Goal: Transaction & Acquisition: Purchase product/service

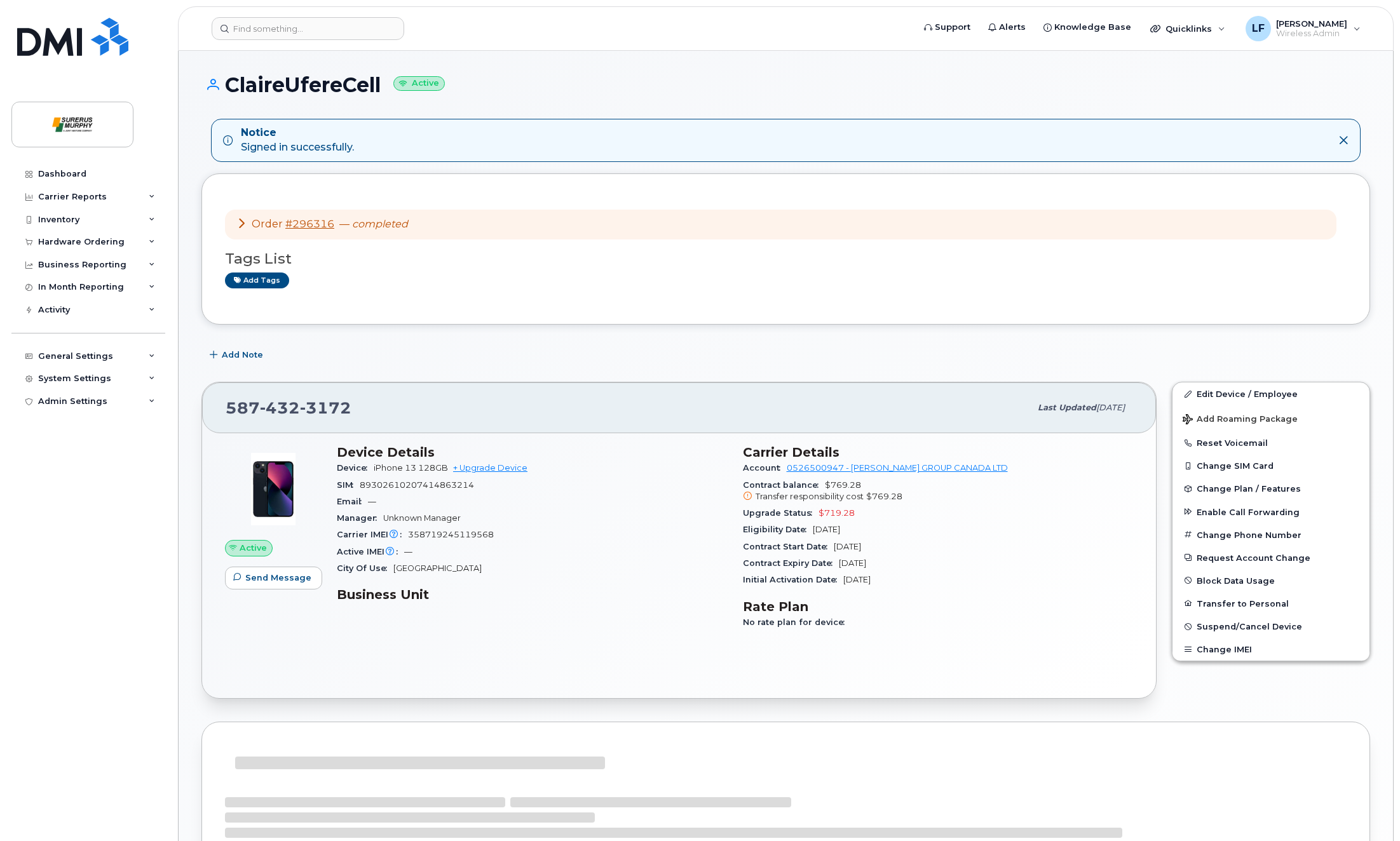
click at [95, 506] on div "Dashboard Carrier Reports Monthly Billing Data Daily Data Pooling Data Behavior…" at bounding box center [90, 492] width 157 height 659
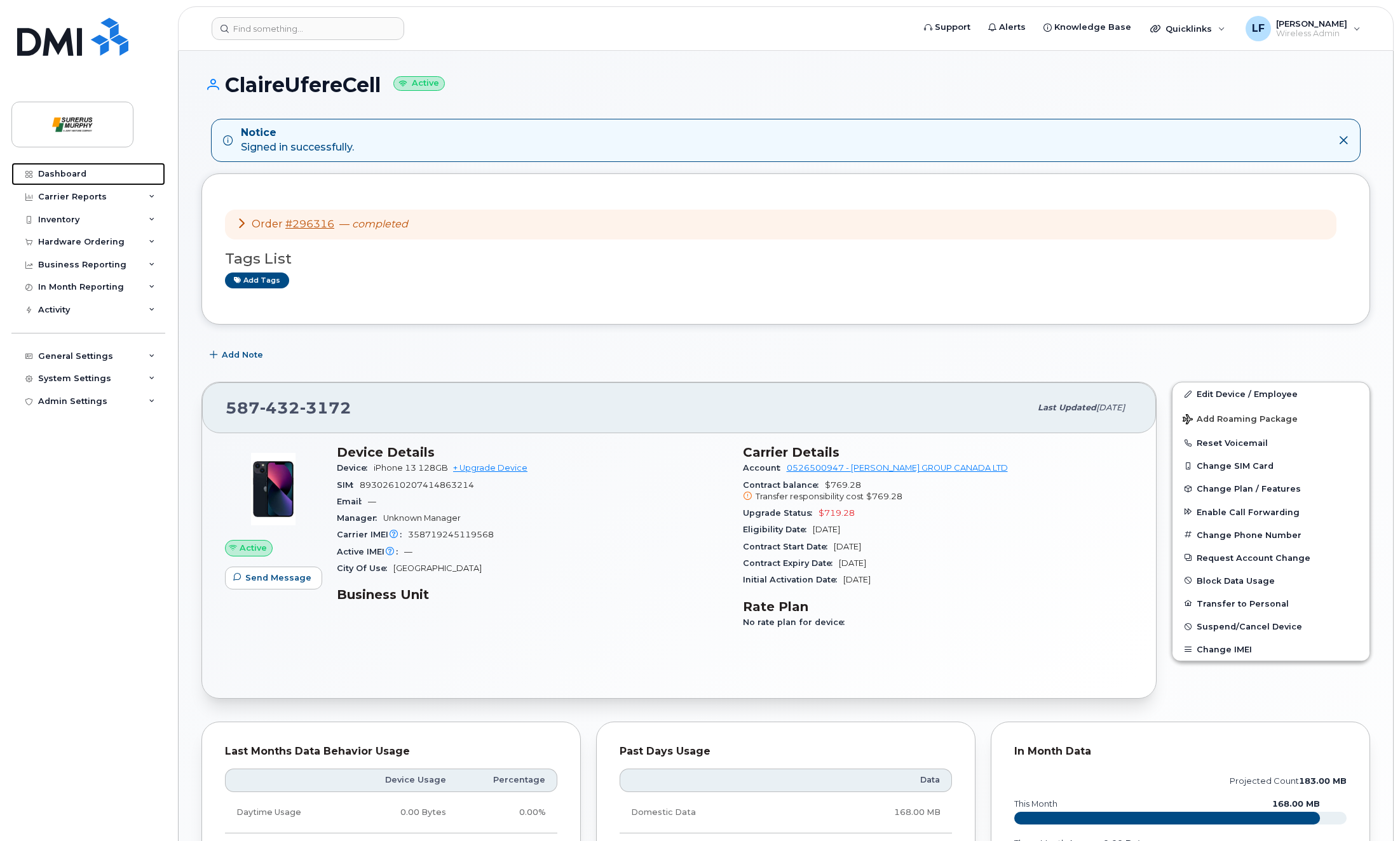
drag, startPoint x: 66, startPoint y: 170, endPoint x: 195, endPoint y: 178, distance: 129.2
click at [66, 170] on div "Dashboard" at bounding box center [62, 174] width 48 height 10
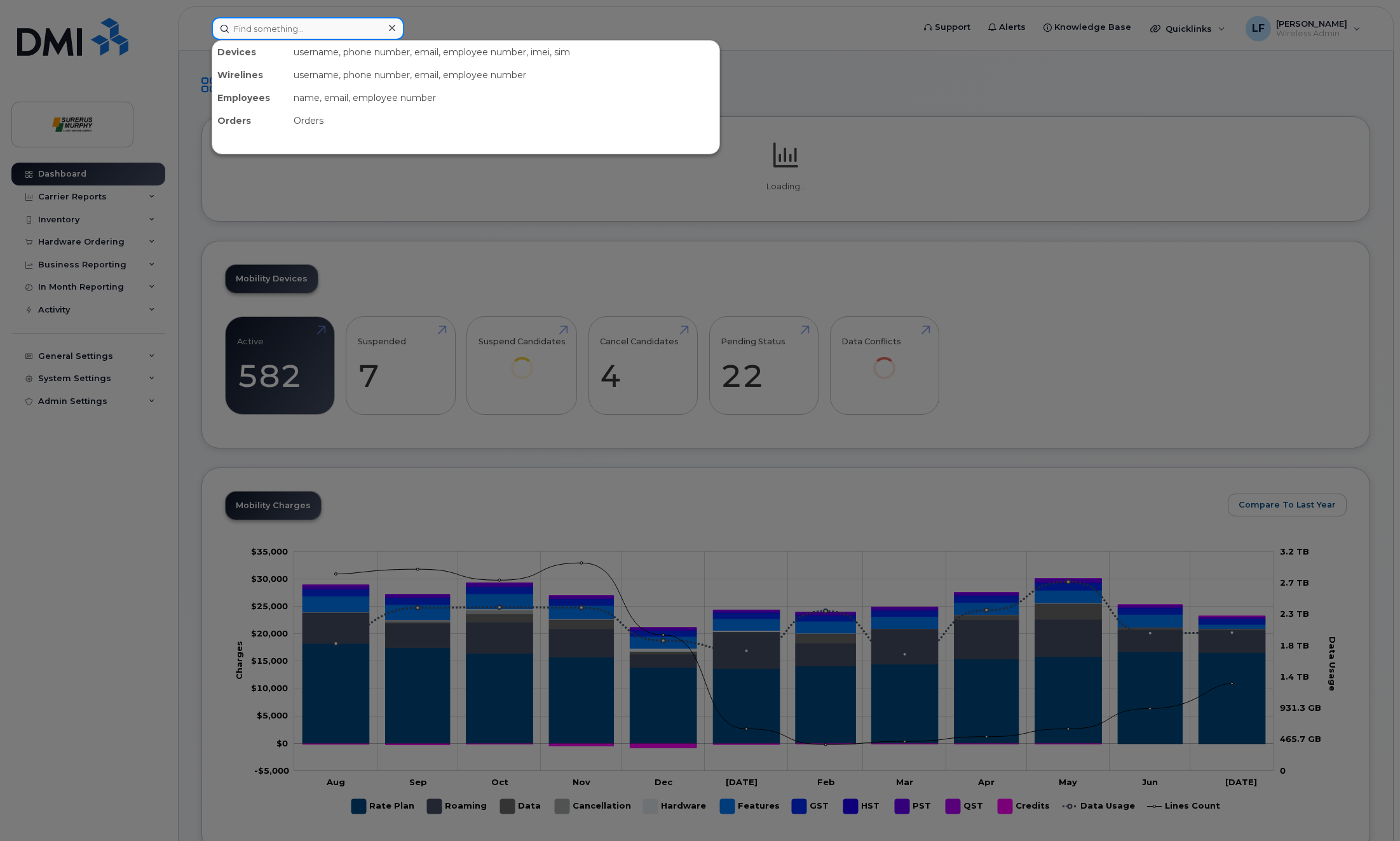
click at [309, 27] on input at bounding box center [308, 29] width 193 height 23
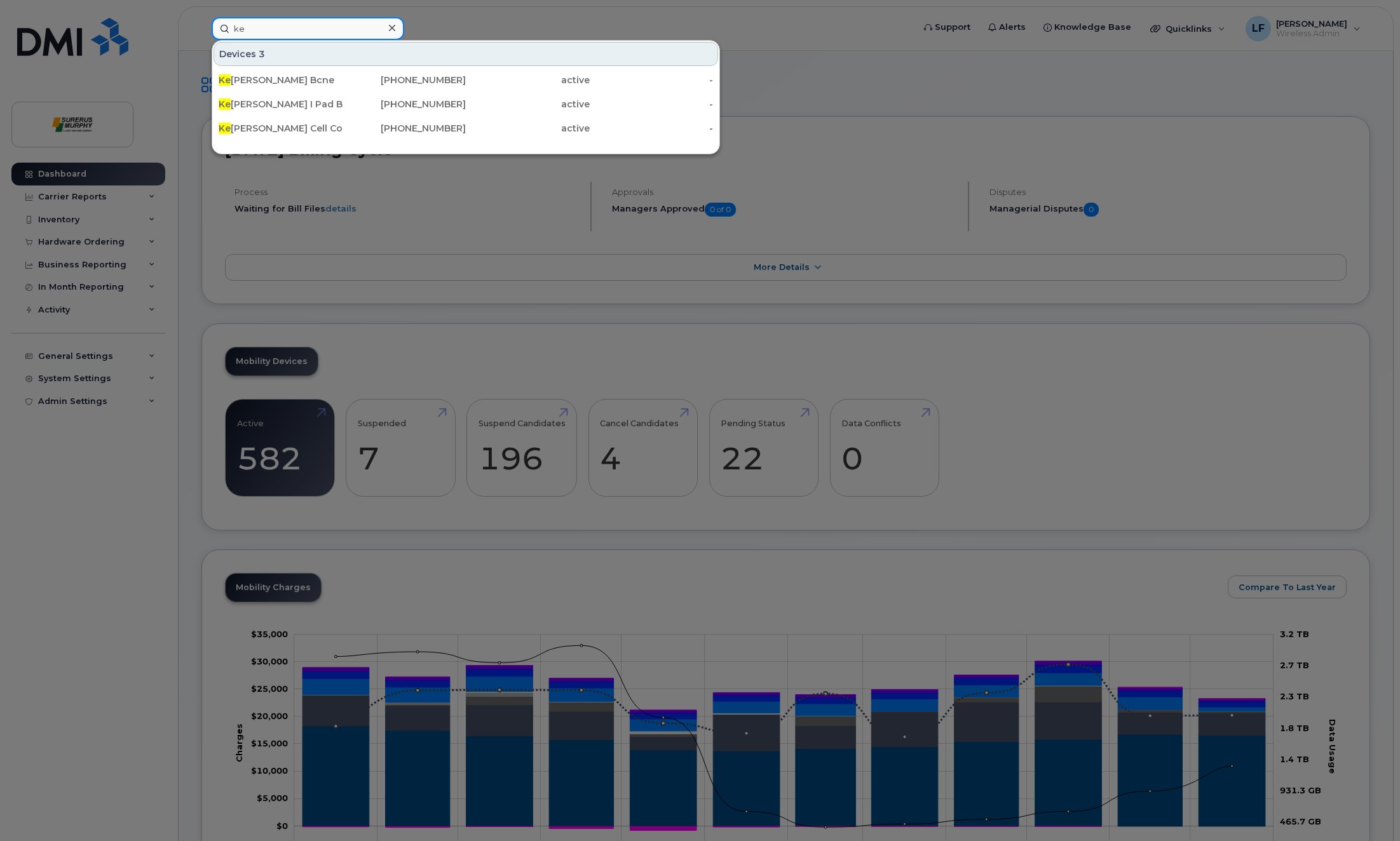
type input "k"
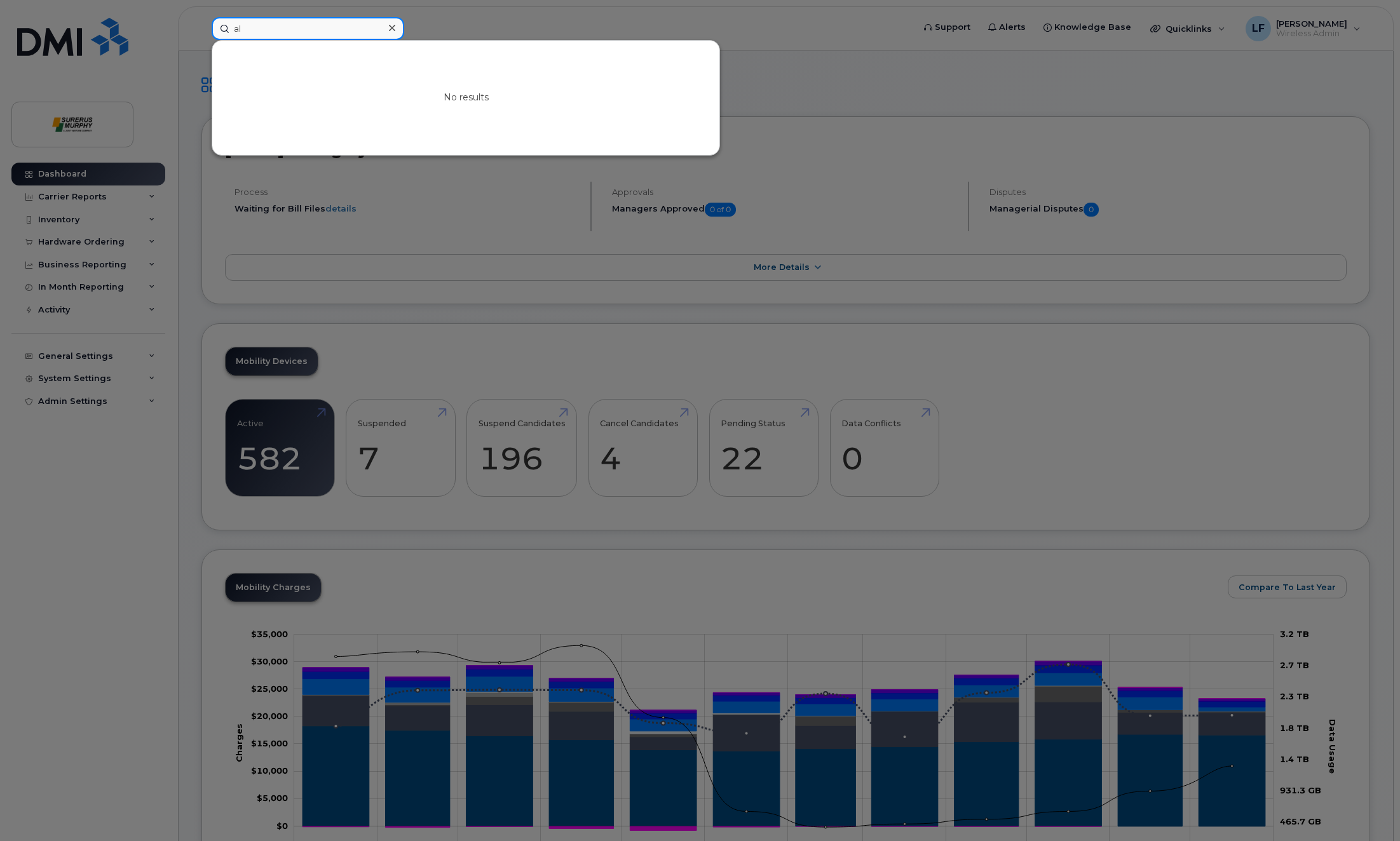
type input "a"
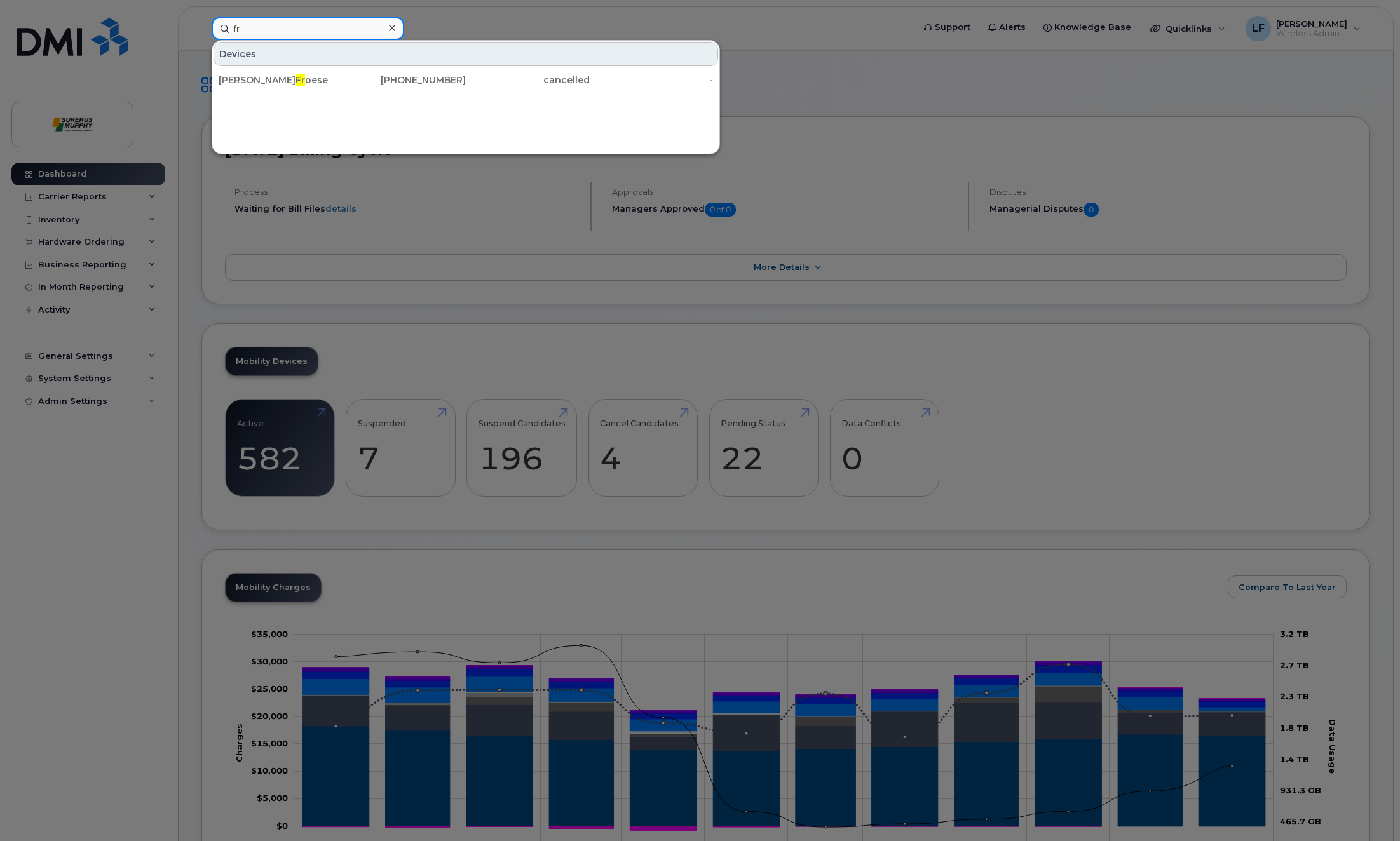
type input "f"
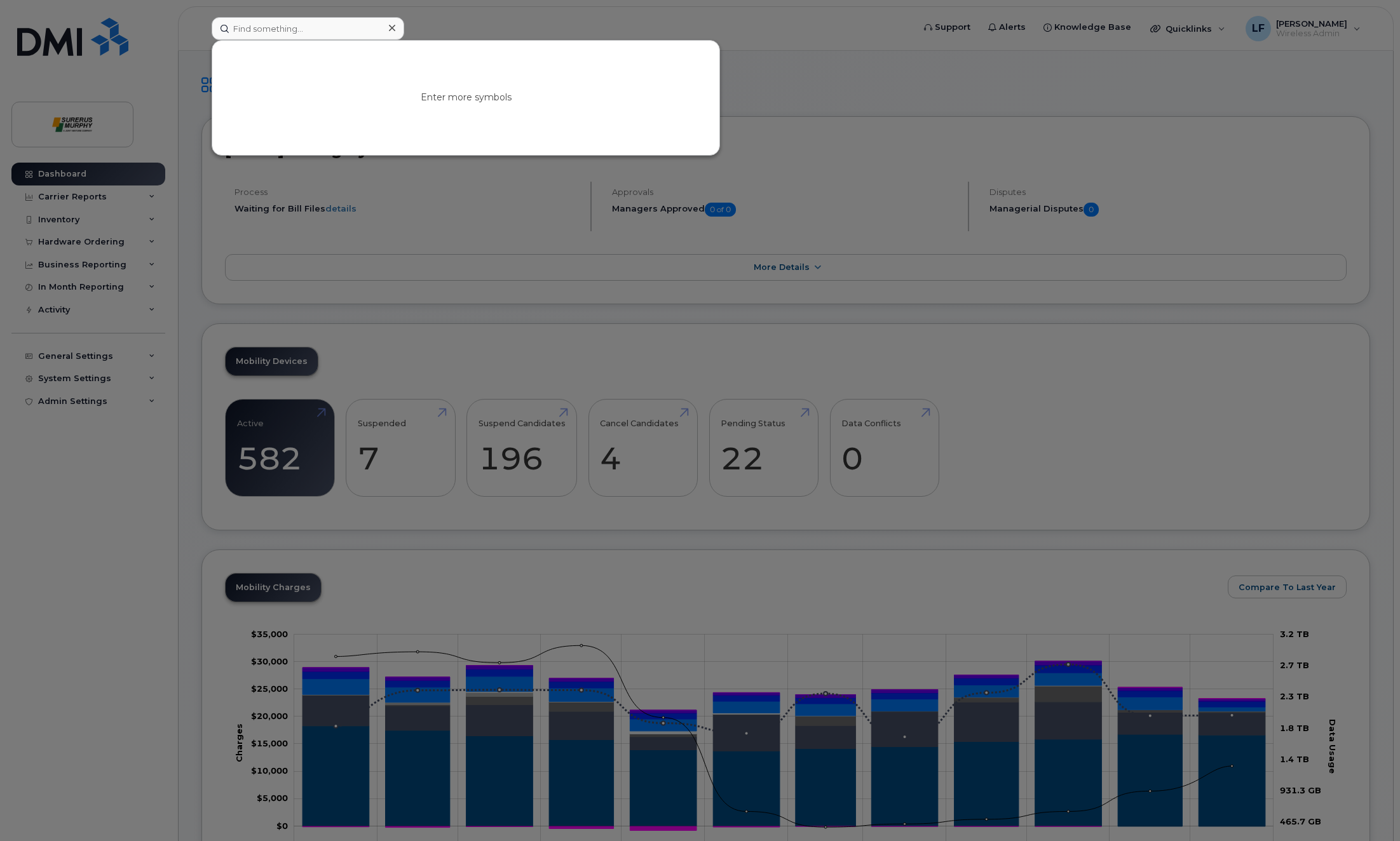
click at [120, 505] on div at bounding box center [700, 420] width 1400 height 841
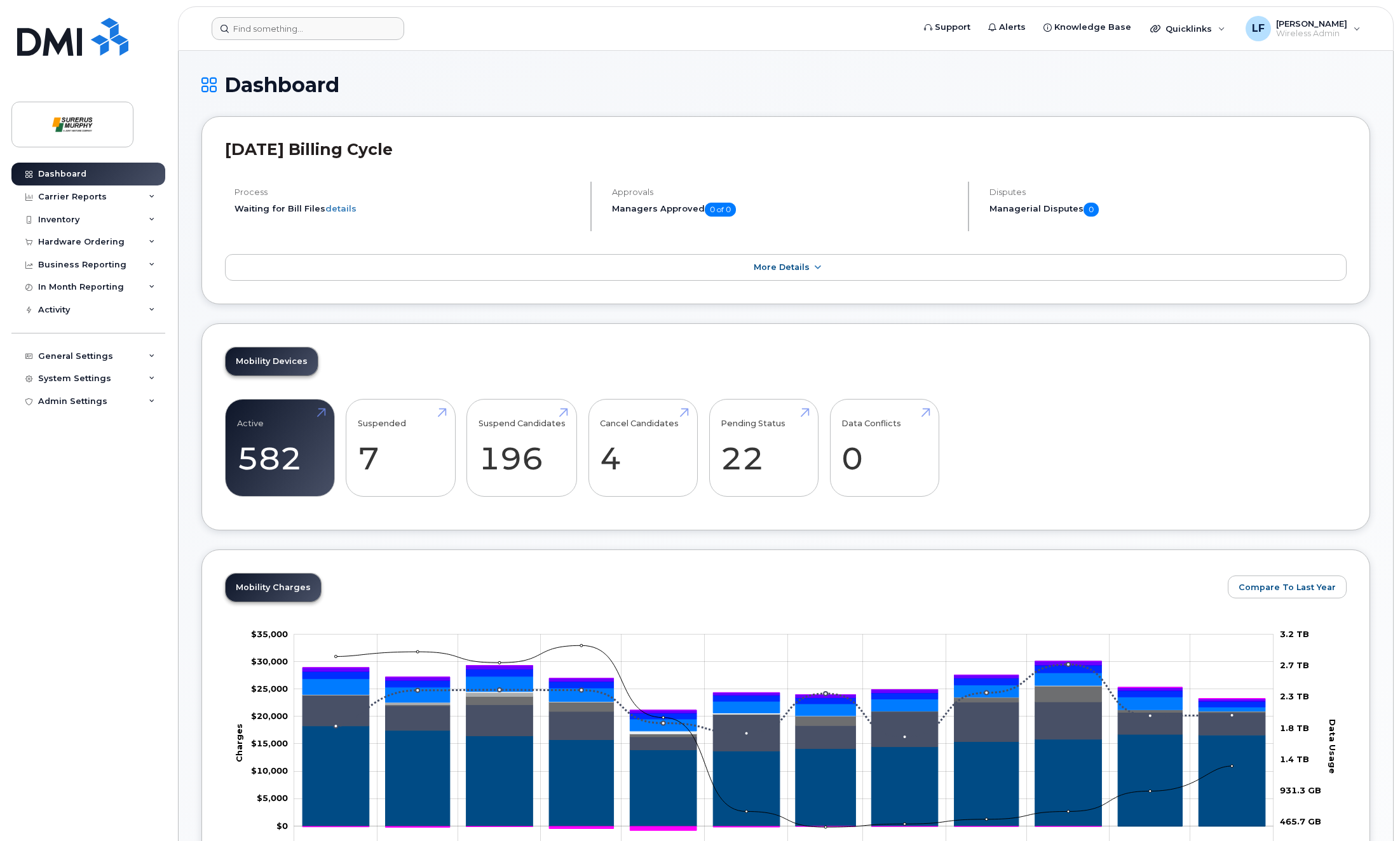
click at [110, 498] on div "Dashboard Carrier Reports Monthly Billing Data Daily Data Pooling Data Behavior…" at bounding box center [90, 492] width 157 height 659
click at [65, 460] on div "Dashboard Carrier Reports Monthly Billing Data Daily Data Pooling Data Behavior…" at bounding box center [90, 492] width 157 height 659
click at [80, 235] on div "Hardware Ordering" at bounding box center [89, 242] width 154 height 23
click at [72, 289] on link "Orders" at bounding box center [99, 289] width 131 height 24
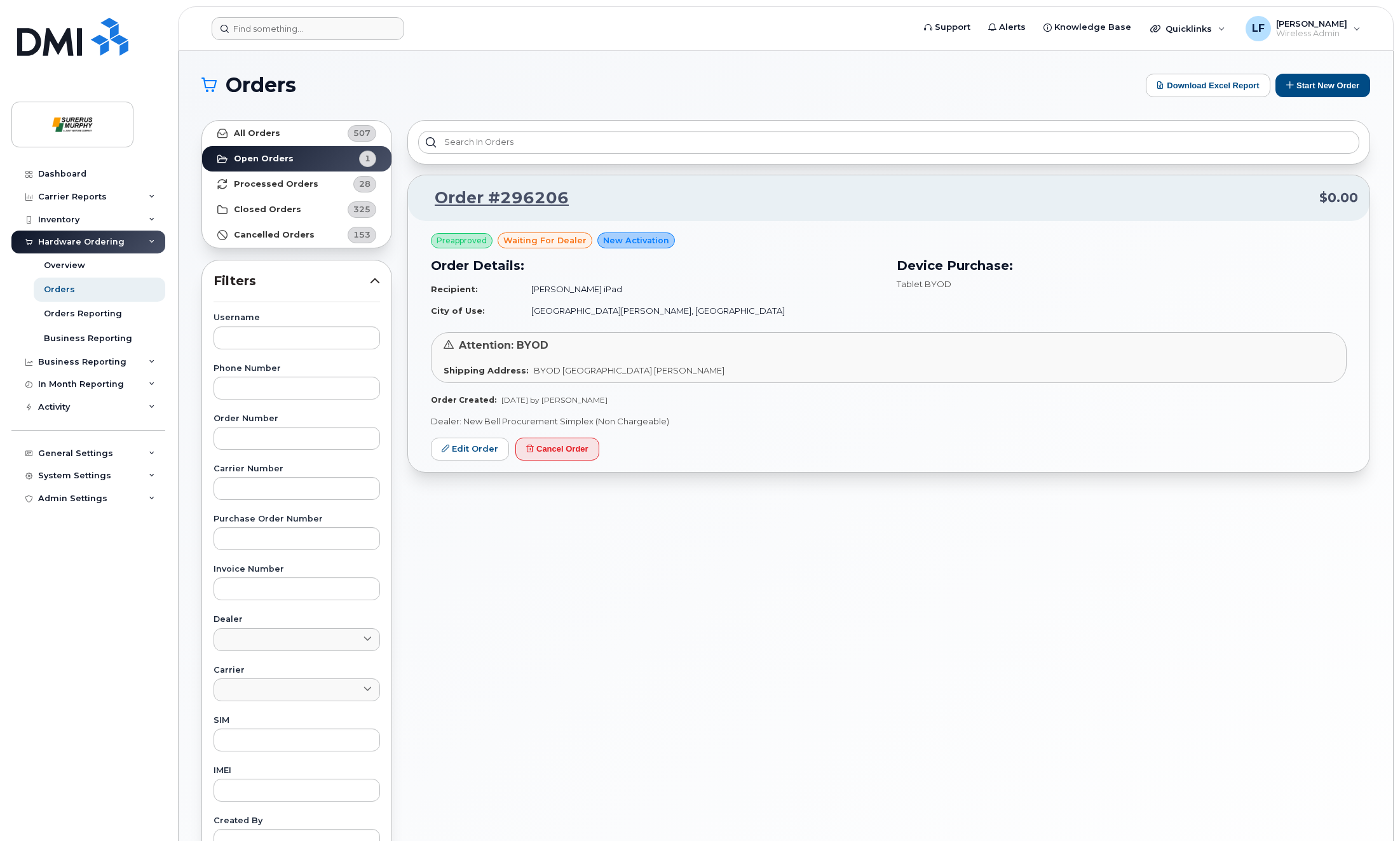
click at [60, 537] on div "Dashboard Carrier Reports Monthly Billing Data Daily Data Pooling Data Behavior…" at bounding box center [90, 492] width 157 height 659
click at [1309, 80] on button "Start New Order" at bounding box center [1322, 85] width 95 height 24
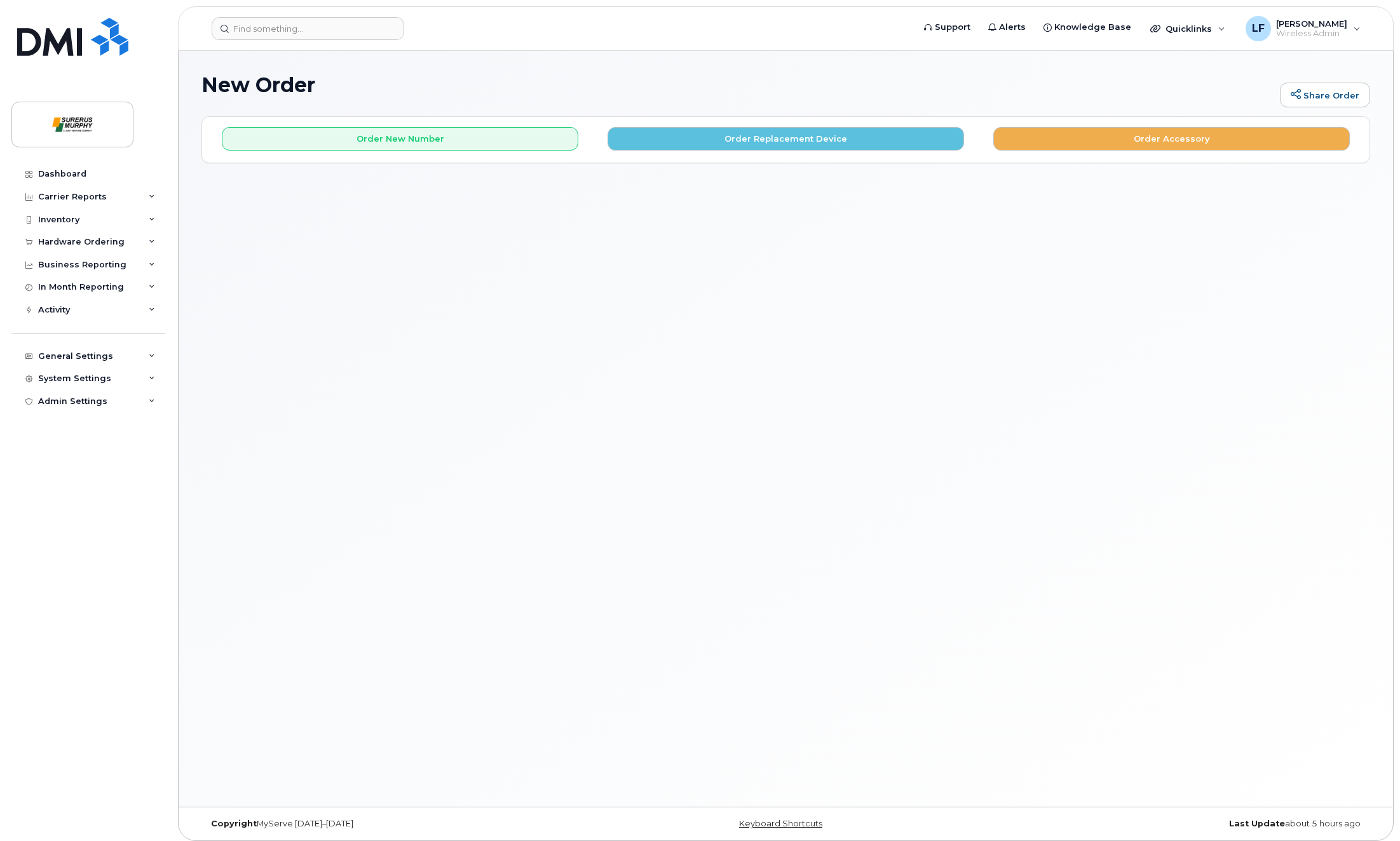
click at [285, 313] on div "New Order Share Order × Share This Order If you want to allow others to create …" at bounding box center [785, 429] width 1215 height 756
click at [374, 139] on button "Order New Number" at bounding box center [400, 139] width 356 height 24
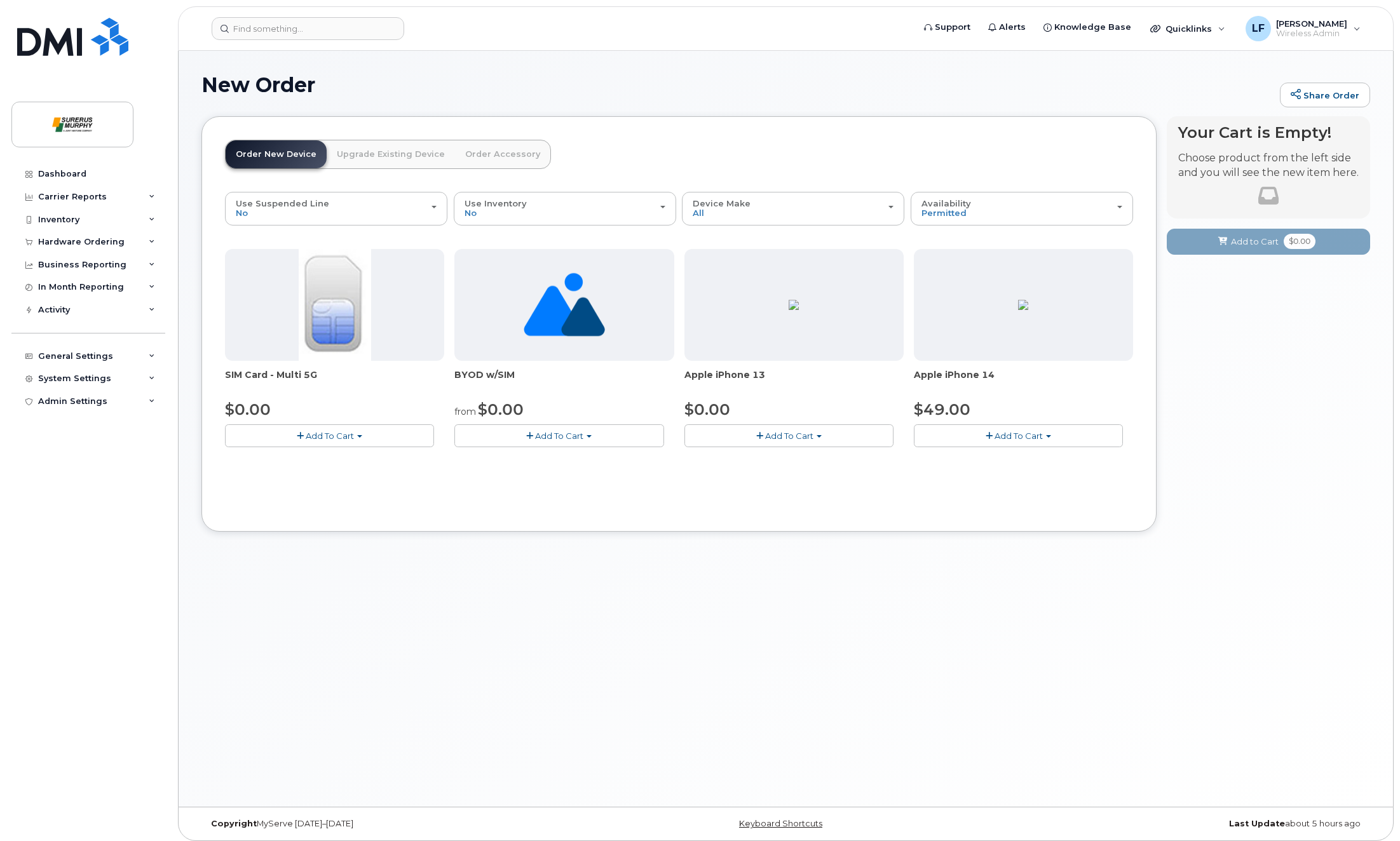
click at [806, 439] on span "Add To Cart" at bounding box center [789, 436] width 48 height 10
click at [786, 474] on link "$0.00 - 3-year activation (128GB model)" at bounding box center [784, 475] width 193 height 16
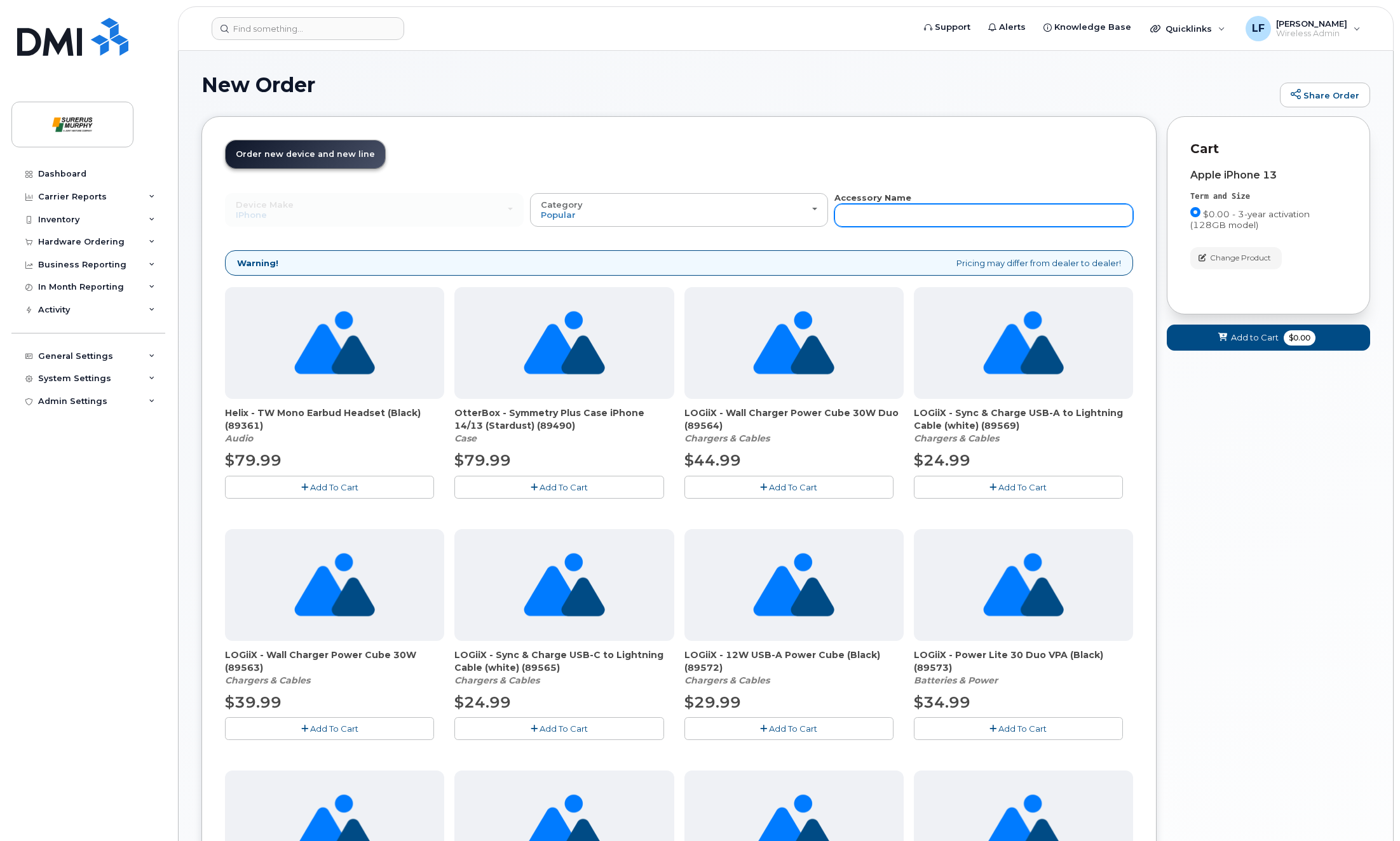
click at [914, 212] on input "text" at bounding box center [984, 215] width 298 height 23
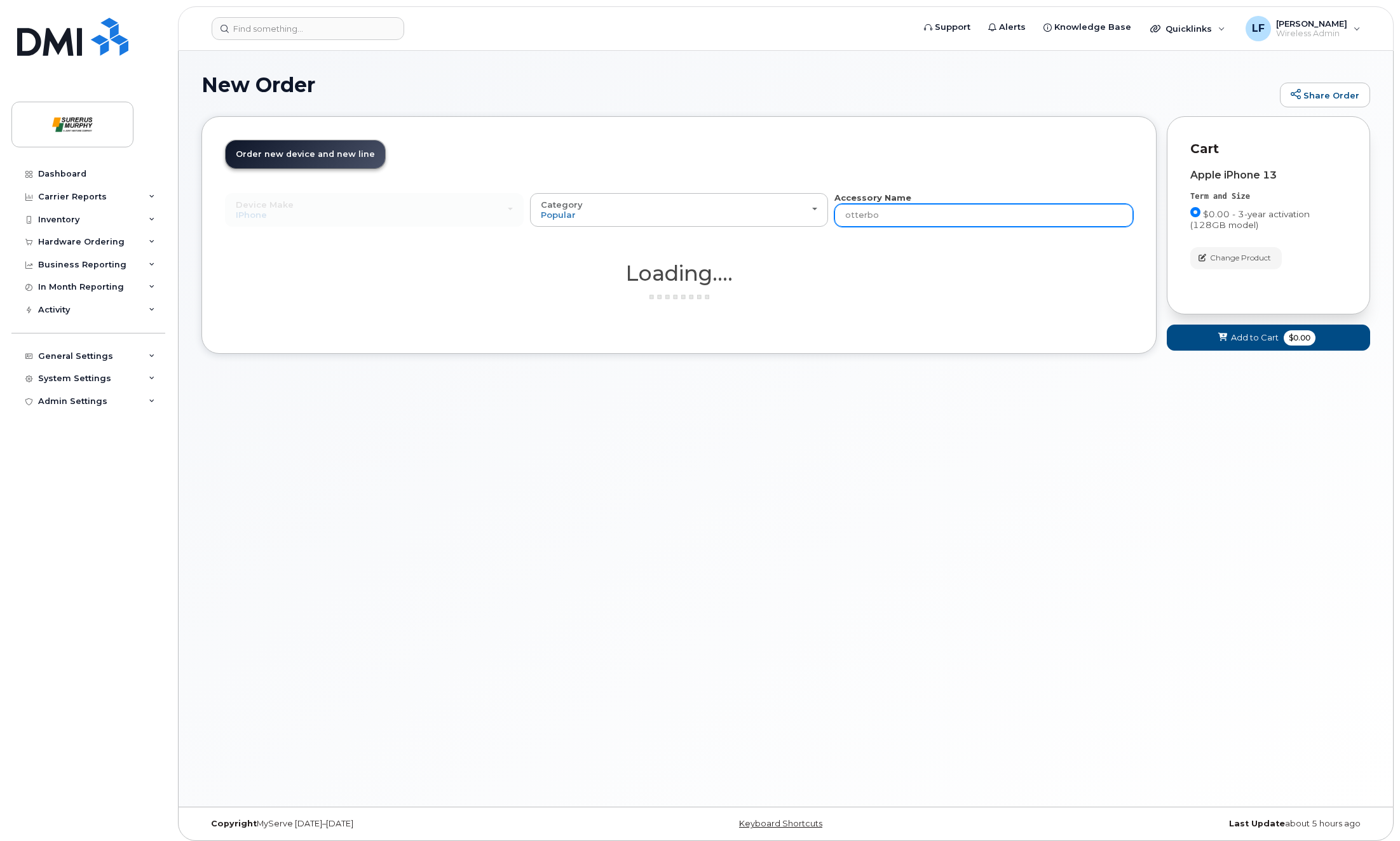
type input "otterbox"
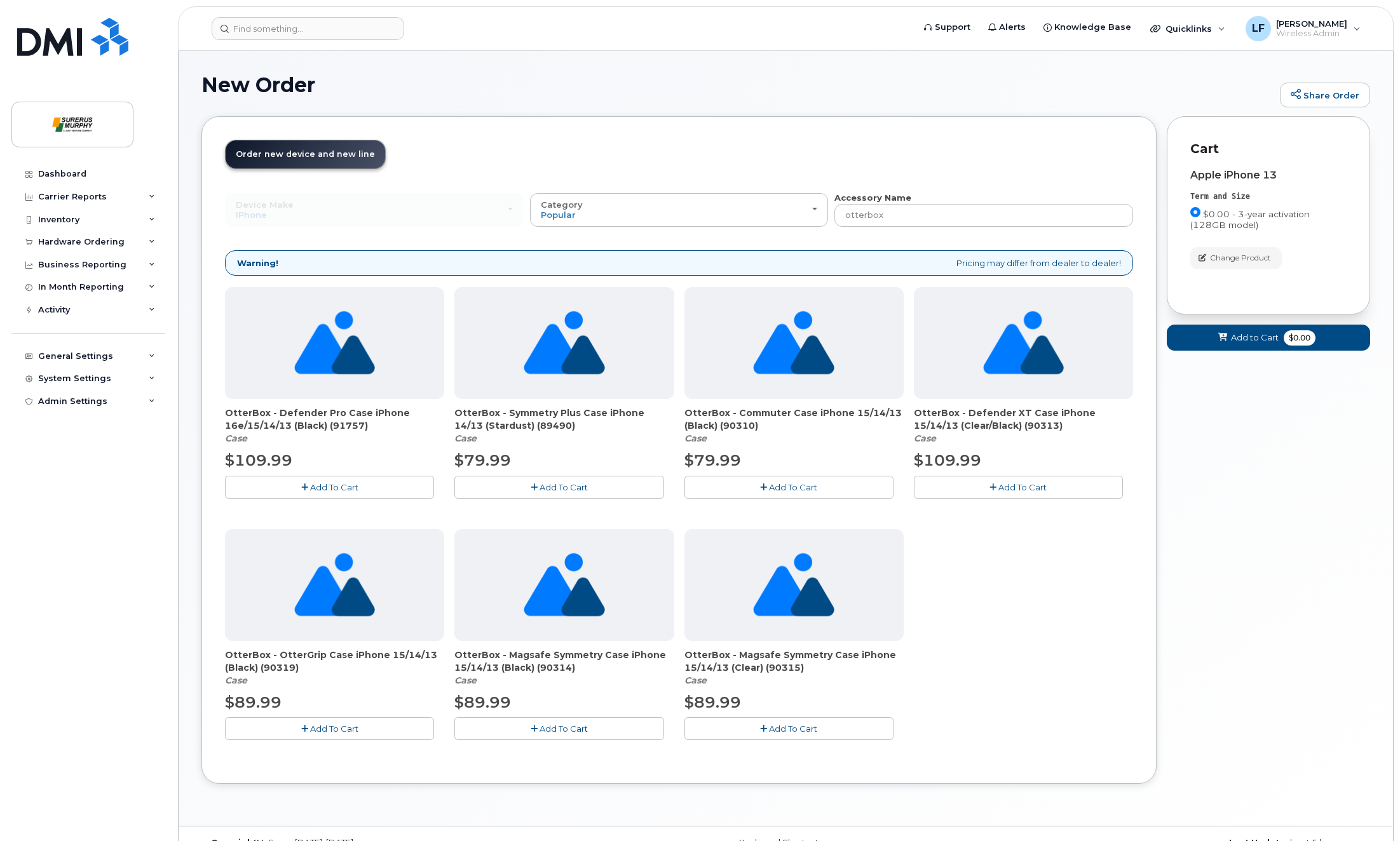
click at [795, 483] on span "Add To Cart" at bounding box center [793, 487] width 48 height 10
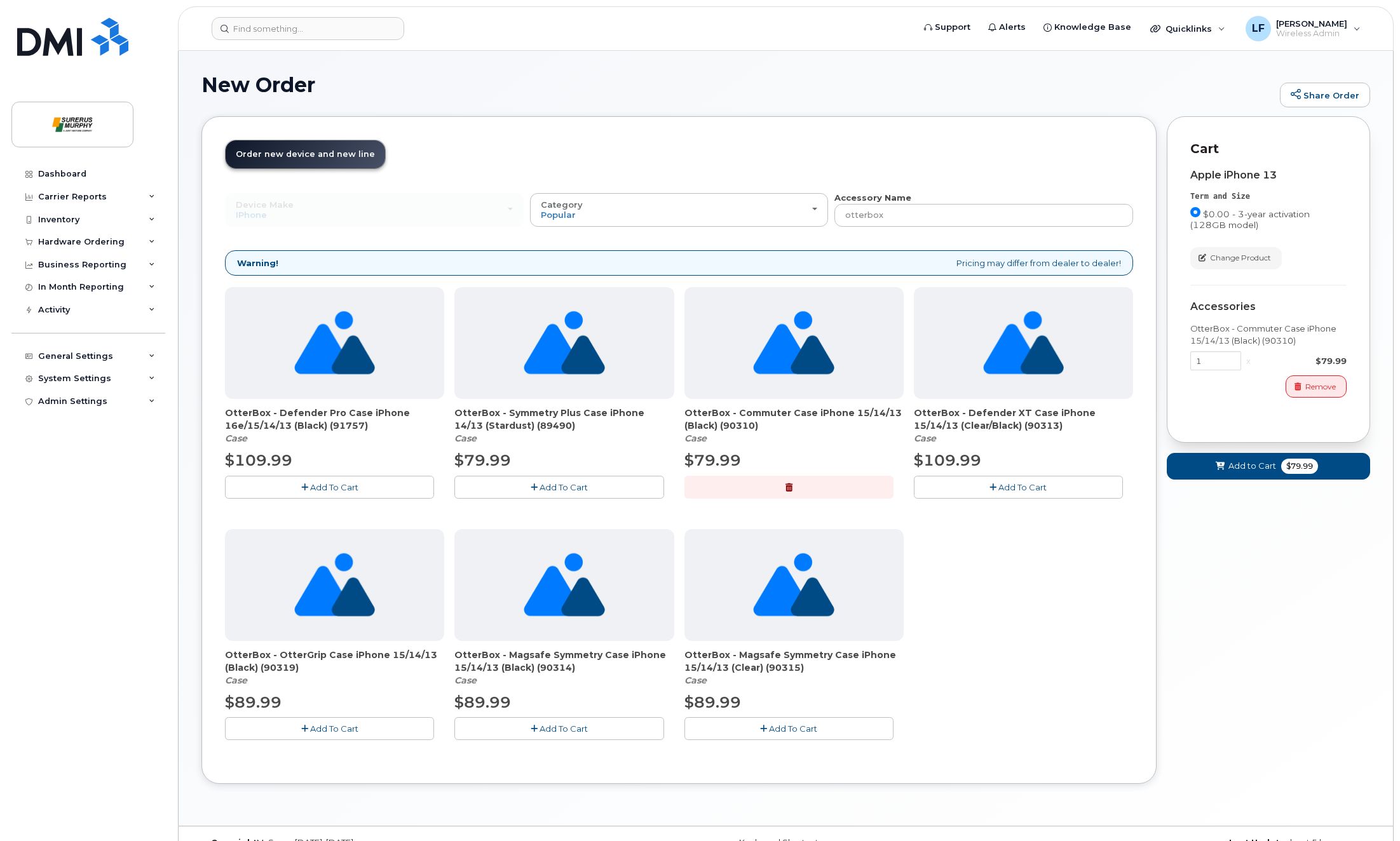
click at [1228, 395] on div "Remove" at bounding box center [1268, 386] width 156 height 22
click at [1219, 409] on div "Apple iPhone 13 Term and Size $0.00 - 3-year activation (128GB model) Color Mid…" at bounding box center [1268, 289] width 156 height 261
click at [1249, 464] on span "Add to Cart" at bounding box center [1252, 466] width 48 height 12
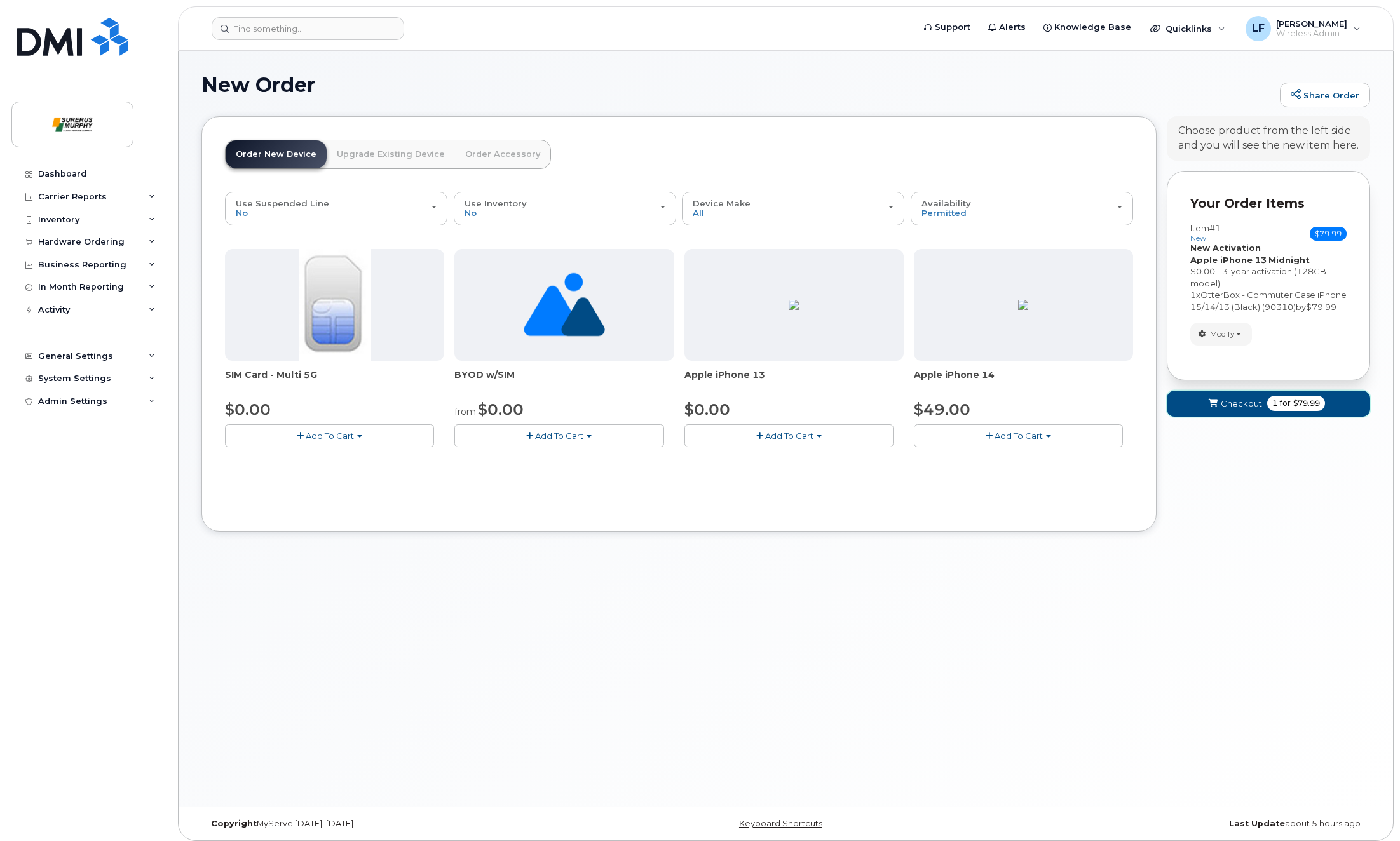
click at [1245, 410] on span "Checkout" at bounding box center [1241, 404] width 42 height 12
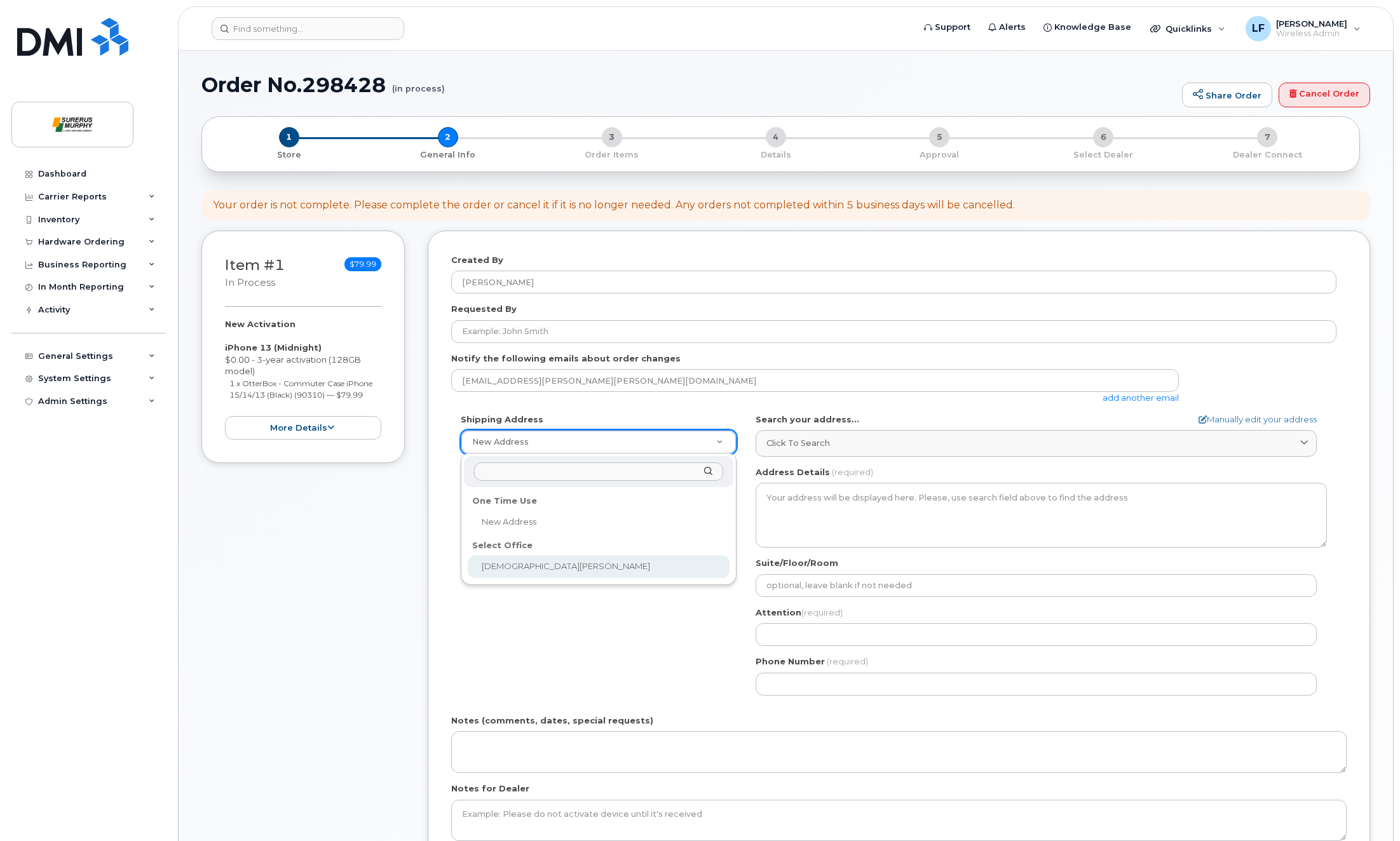
select select
type textarea "[STREET_ADDRESS]"
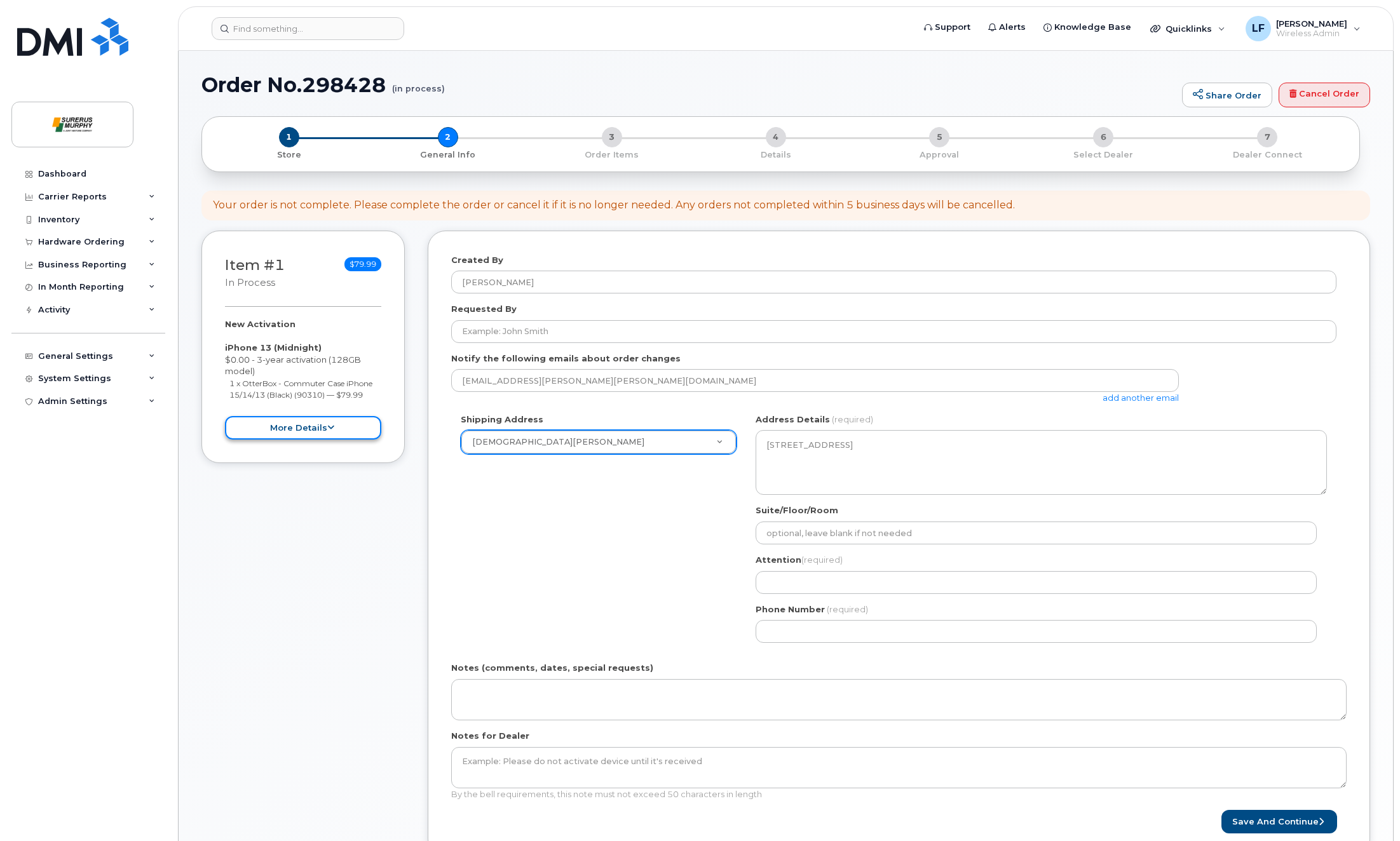
click at [279, 419] on button "more details" at bounding box center [302, 428] width 156 height 24
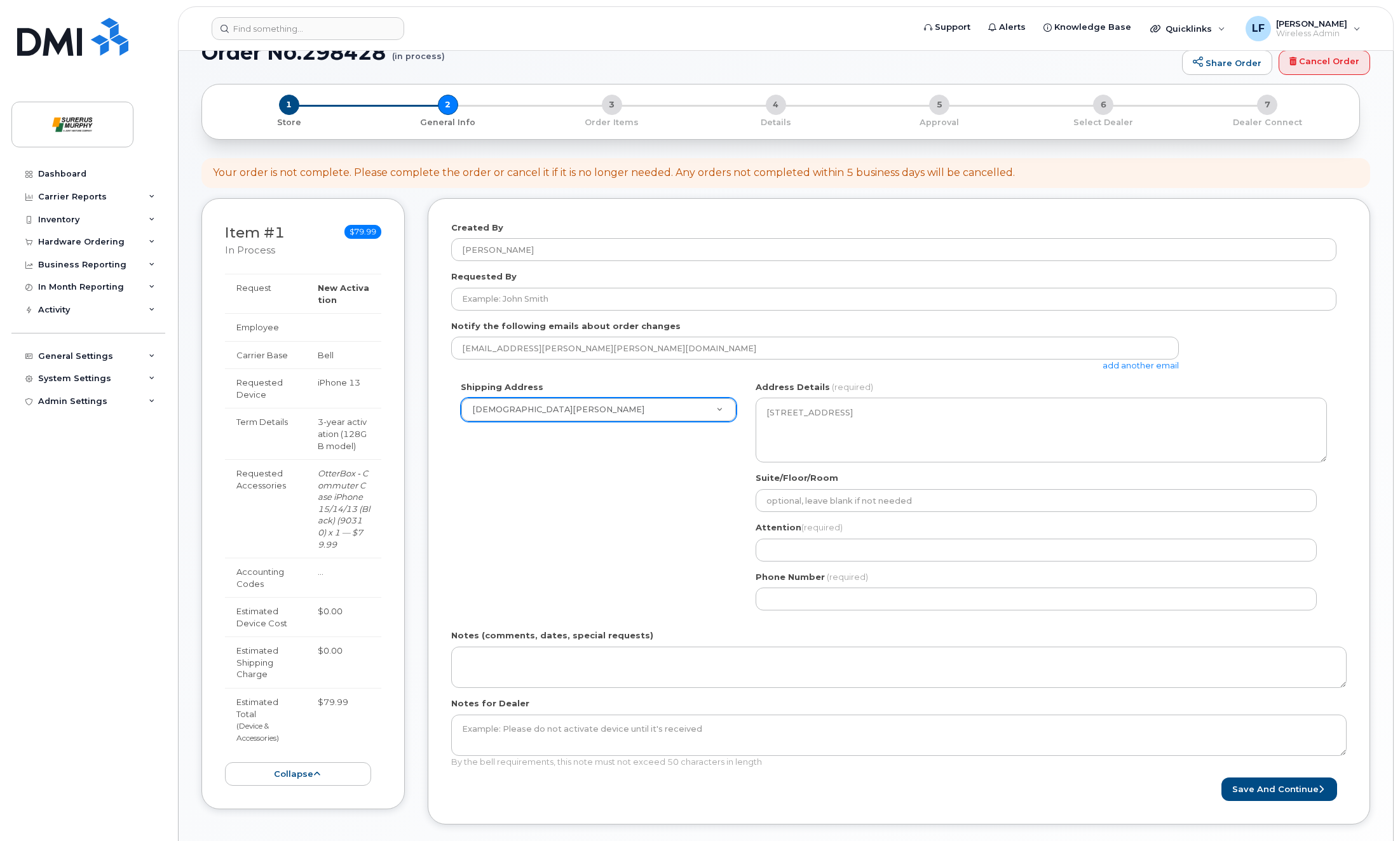
scroll to position [63, 0]
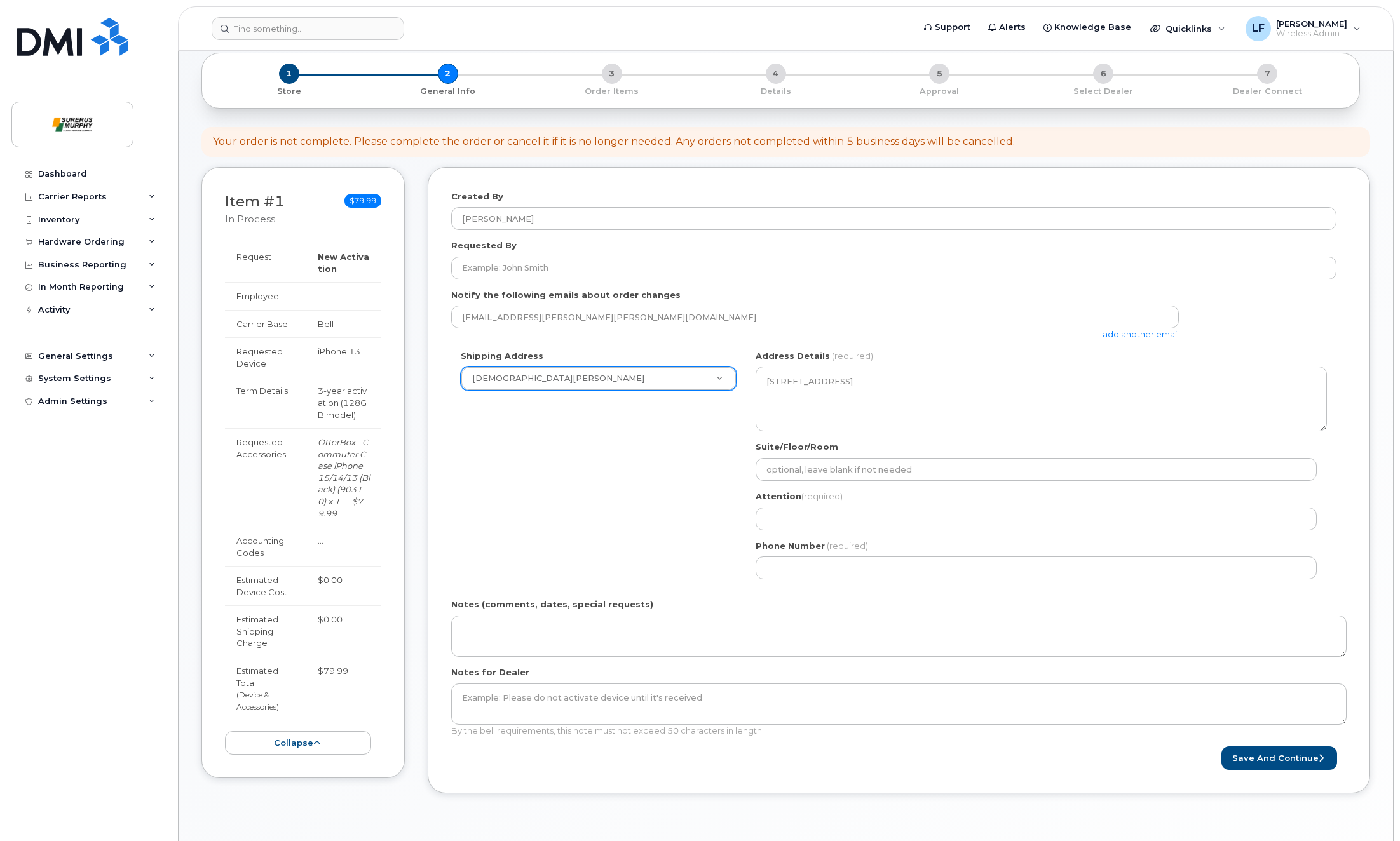
click at [95, 535] on div "Dashboard Carrier Reports Monthly Billing Data Daily Data Pooling Data Behavior…" at bounding box center [90, 492] width 157 height 659
click at [90, 560] on div "Dashboard Carrier Reports Monthly Billing Data Daily Data Pooling Data Behavior…" at bounding box center [90, 492] width 157 height 659
click at [508, 486] on div "Shipping Address [PERSON_NAME] New Address Surerus [PERSON_NAME] [GEOGRAPHIC_DA…" at bounding box center [894, 469] width 886 height 239
click at [32, 469] on div "Dashboard Carrier Reports Monthly Billing Data Daily Data Pooling Data Behavior…" at bounding box center [90, 492] width 157 height 659
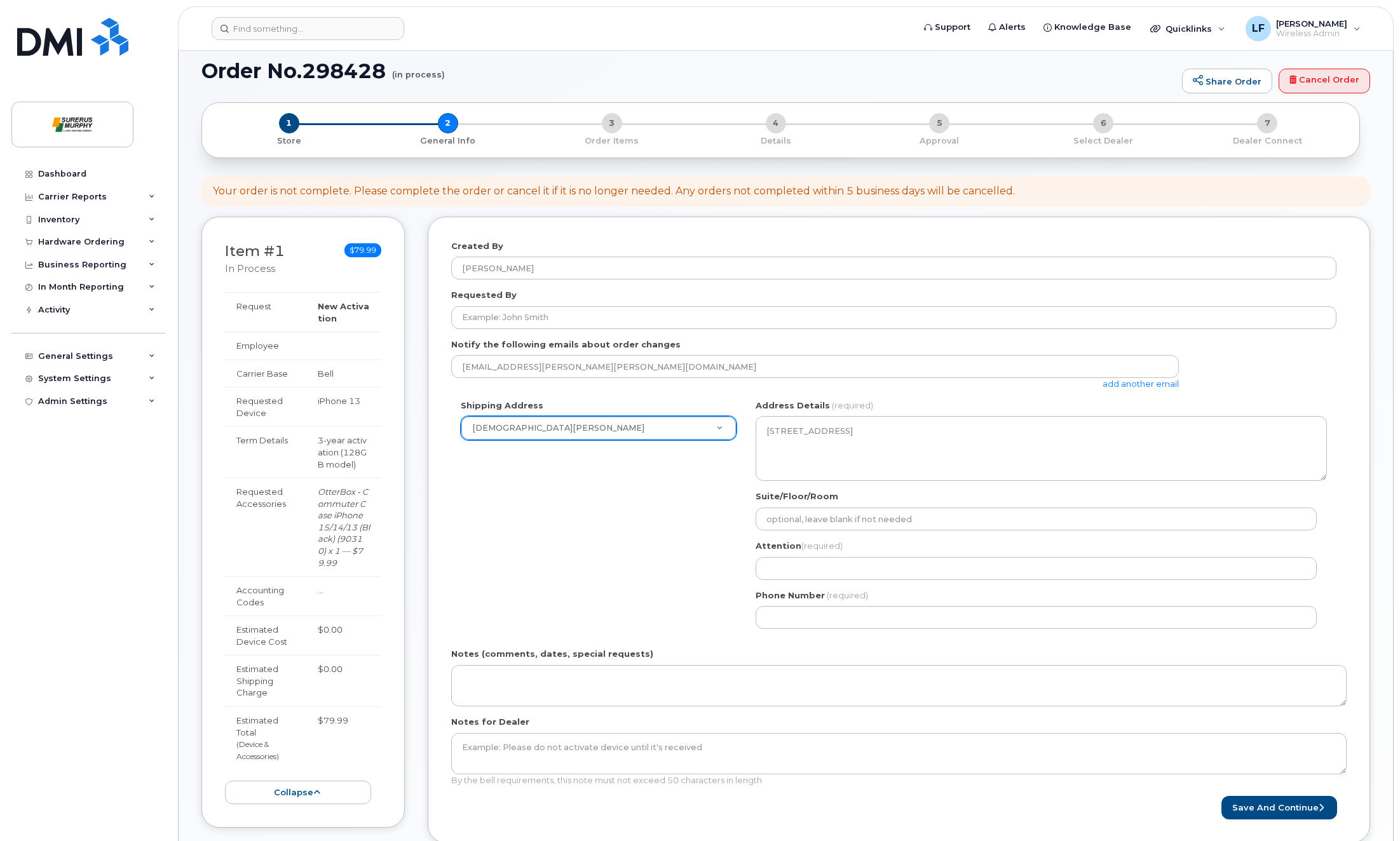
scroll to position [0, 0]
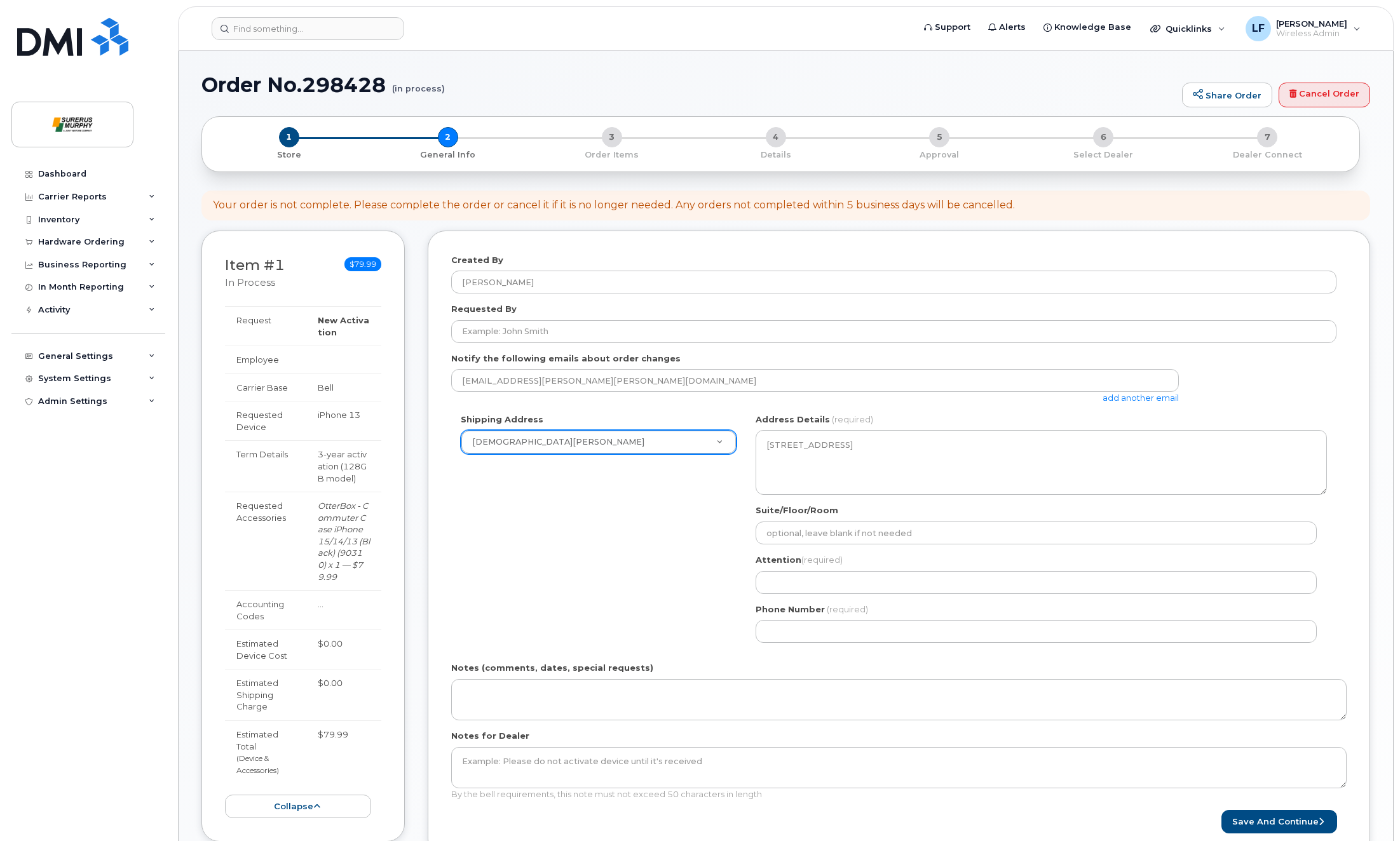
click at [59, 458] on div "Dashboard Carrier Reports Monthly Billing Data Daily Data Pooling Data Behavior…" at bounding box center [90, 492] width 157 height 659
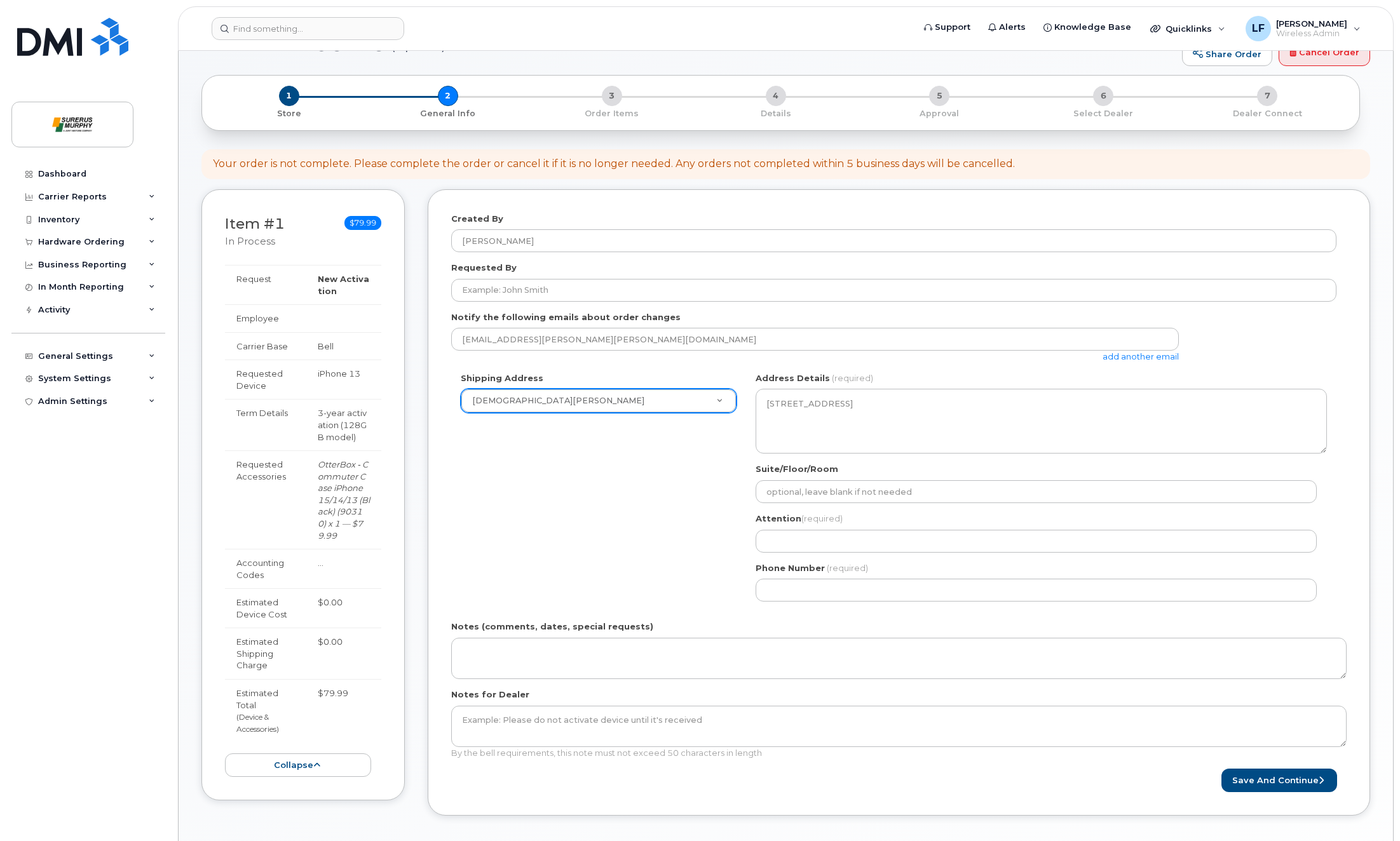
scroll to position [63, 0]
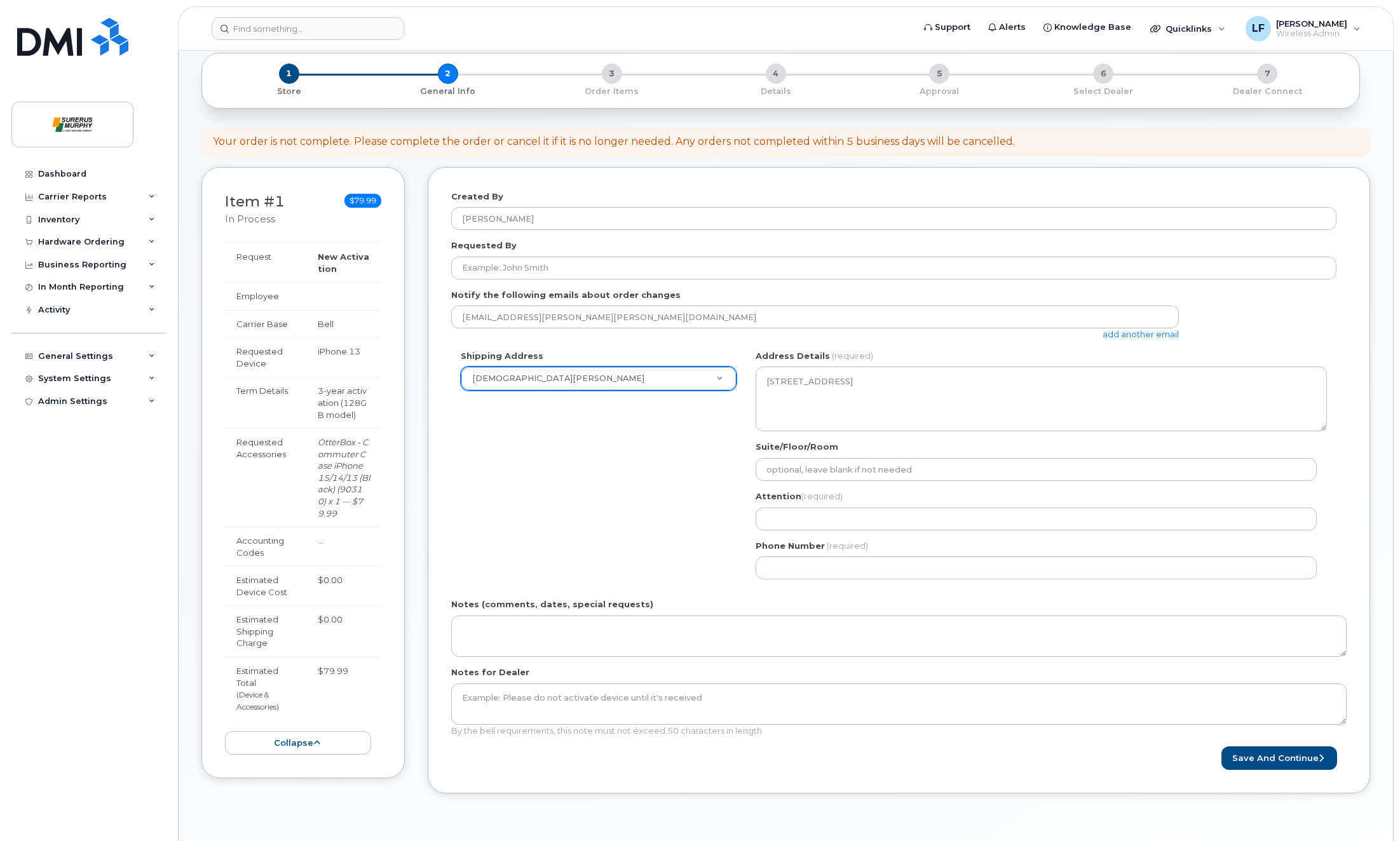
click at [41, 447] on div "Dashboard Carrier Reports Monthly Billing Data Daily Data Pooling Data Behavior…" at bounding box center [90, 492] width 157 height 659
